Goal: Task Accomplishment & Management: Use online tool/utility

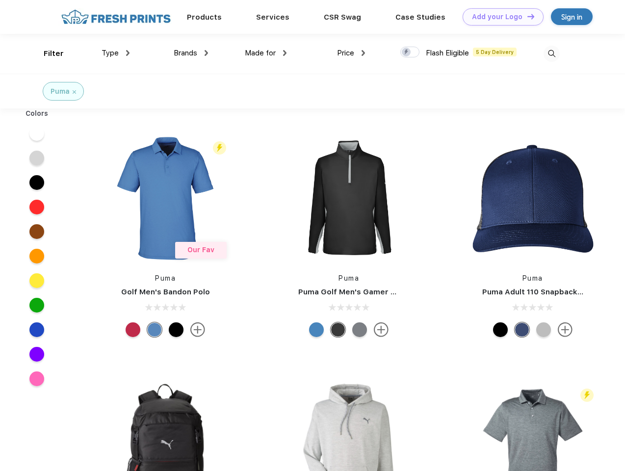
click at [499, 17] on link "Add your Logo Design Tool" at bounding box center [503, 16] width 81 height 17
click at [0, 0] on div "Design Tool" at bounding box center [0, 0] width 0 height 0
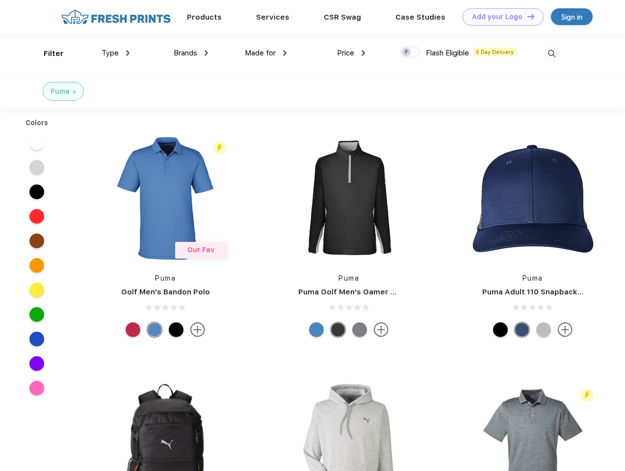
click at [526, 16] on link "Add your Logo Design Tool" at bounding box center [503, 16] width 81 height 17
click at [47, 53] on div "Filter" at bounding box center [54, 53] width 20 height 11
click at [116, 53] on span "Type" at bounding box center [110, 53] width 17 height 9
click at [191, 53] on span "Brands" at bounding box center [186, 53] width 24 height 9
click at [266, 53] on span "Made for" at bounding box center [260, 53] width 31 height 9
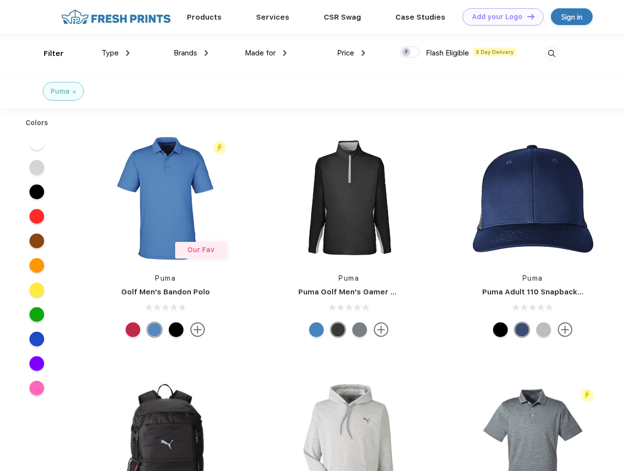
click at [351, 53] on span "Price" at bounding box center [345, 53] width 17 height 9
click at [410, 53] on div at bounding box center [409, 52] width 19 height 11
click at [407, 53] on input "checkbox" at bounding box center [403, 49] width 6 height 6
click at [552, 53] on img at bounding box center [552, 54] width 16 height 16
